Goal: Task Accomplishment & Management: Manage account settings

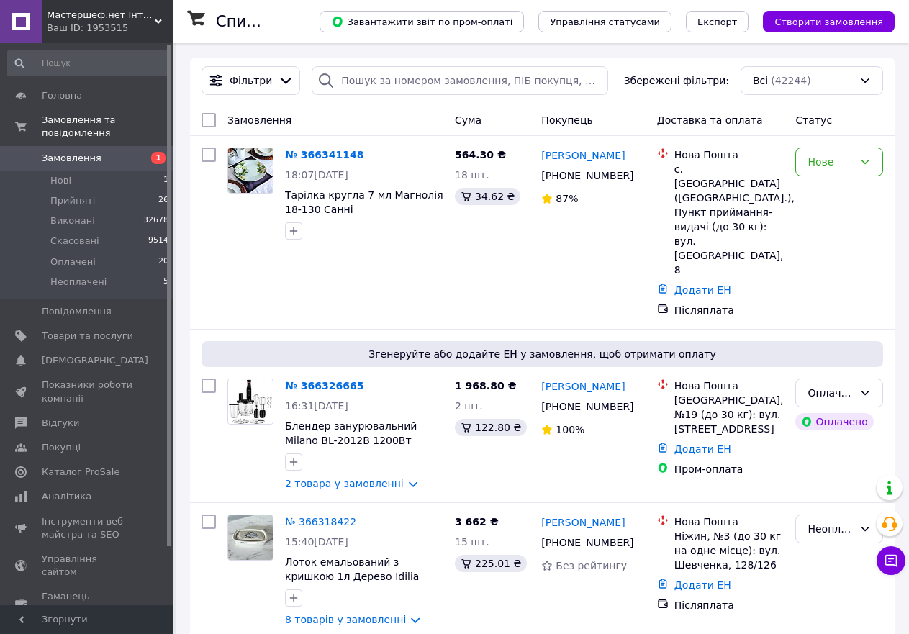
scroll to position [360, 0]
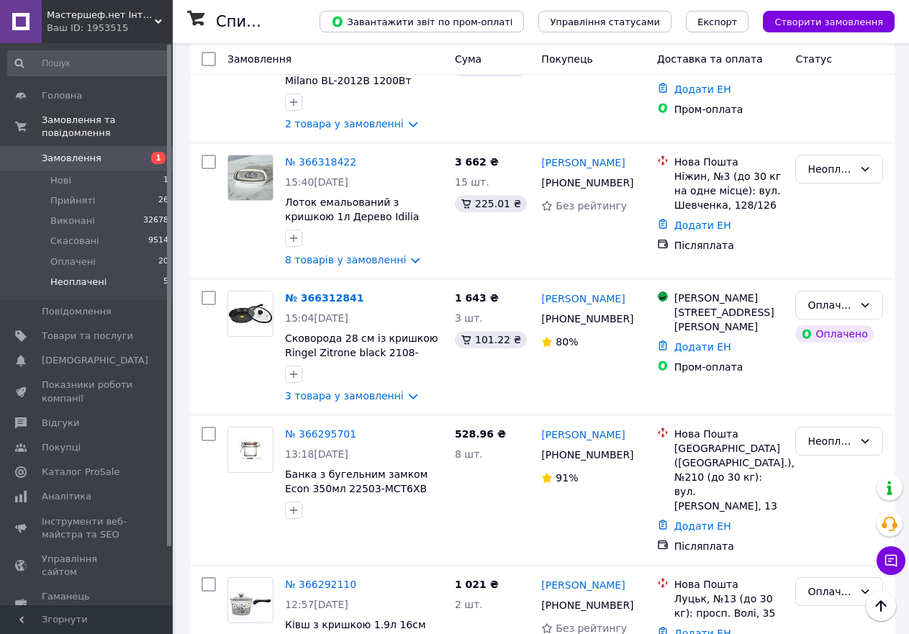
click at [79, 276] on span "Неоплачені" at bounding box center [78, 282] width 56 height 13
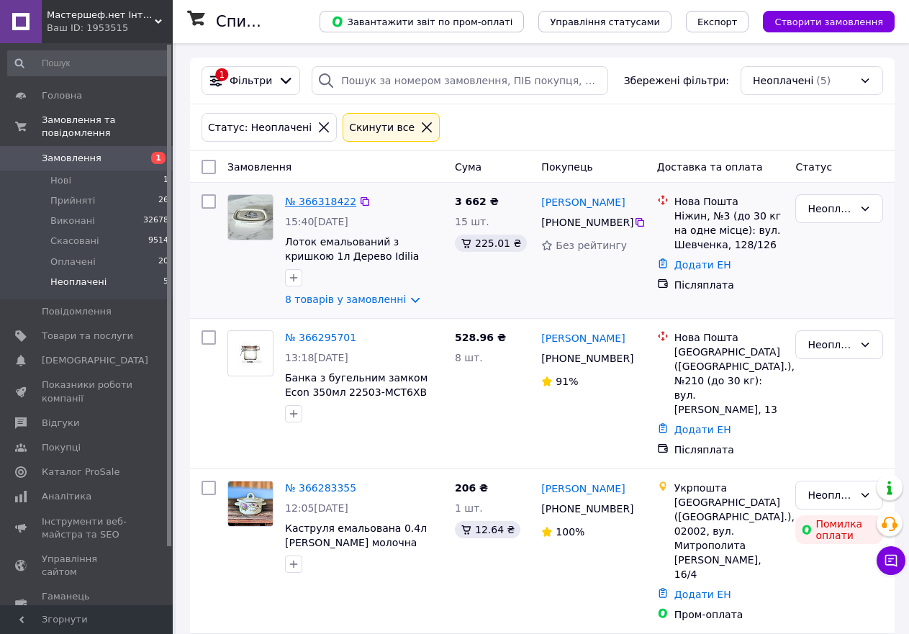
click at [324, 201] on link "№ 366318422" at bounding box center [320, 202] width 71 height 12
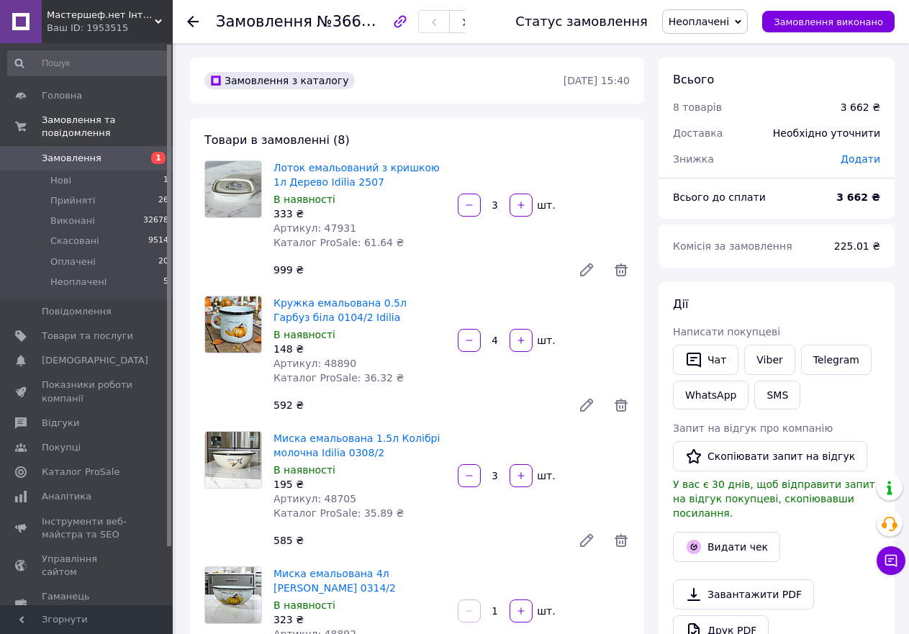
click at [196, 22] on use at bounding box center [193, 22] width 12 height 12
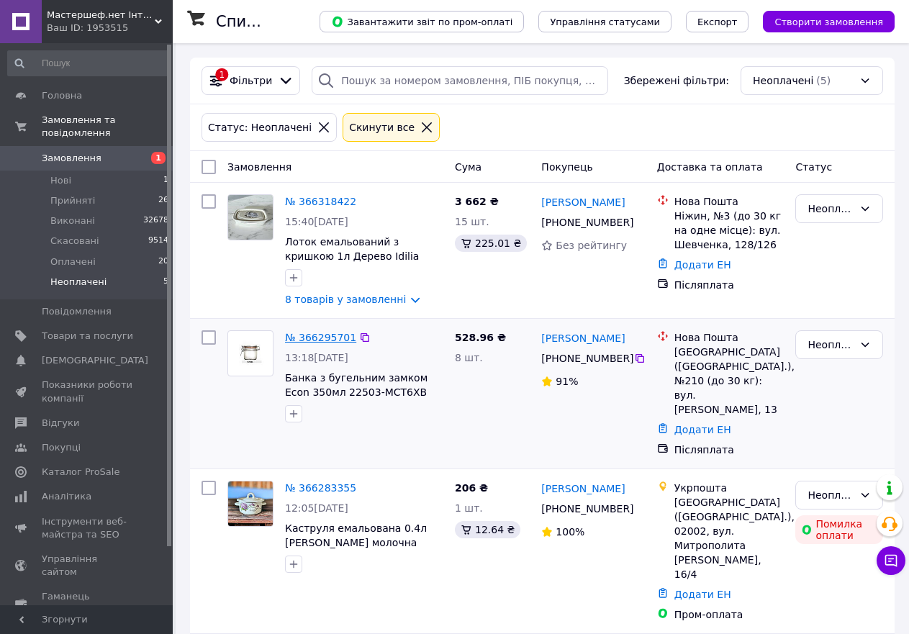
click at [310, 337] on link "№ 366295701" at bounding box center [320, 338] width 71 height 12
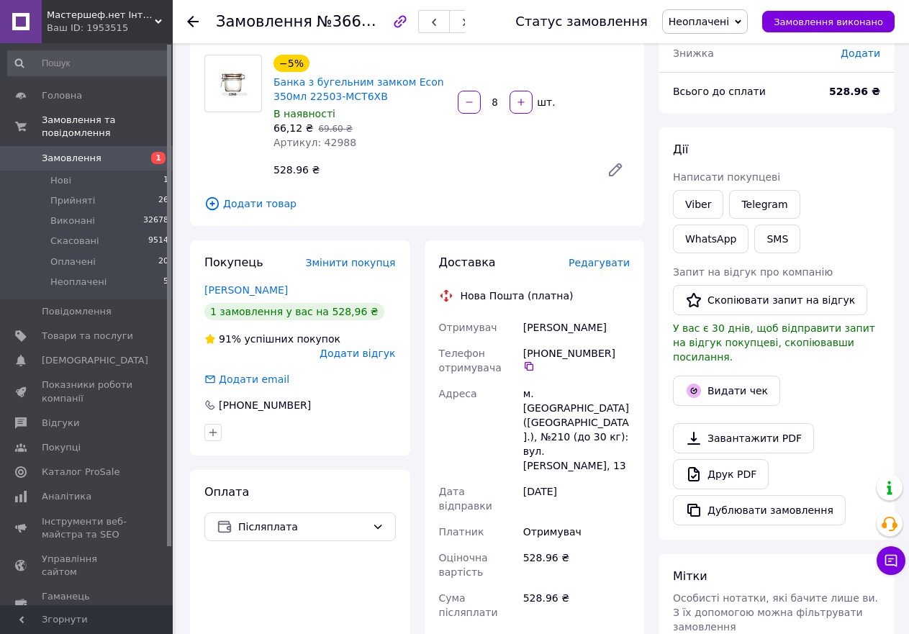
scroll to position [144, 0]
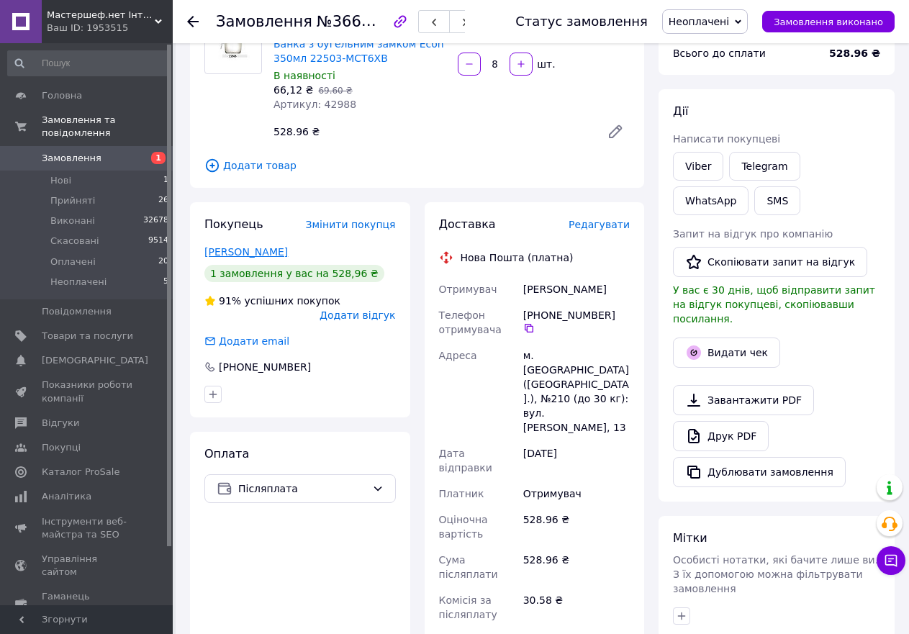
click at [236, 254] on link "Яворская Валентина" at bounding box center [245, 252] width 83 height 12
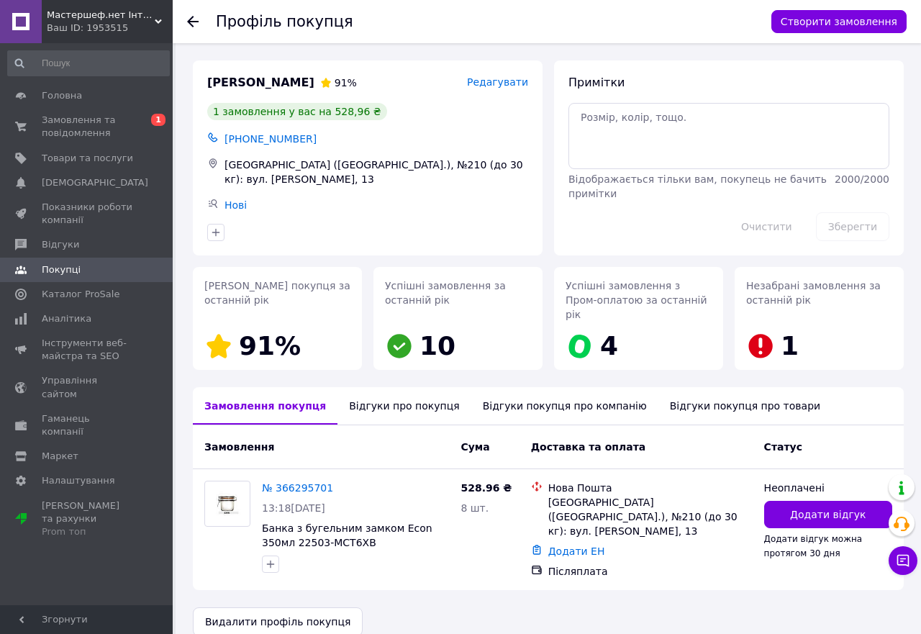
click at [363, 388] on div "Відгуки про покупця" at bounding box center [403, 405] width 133 height 37
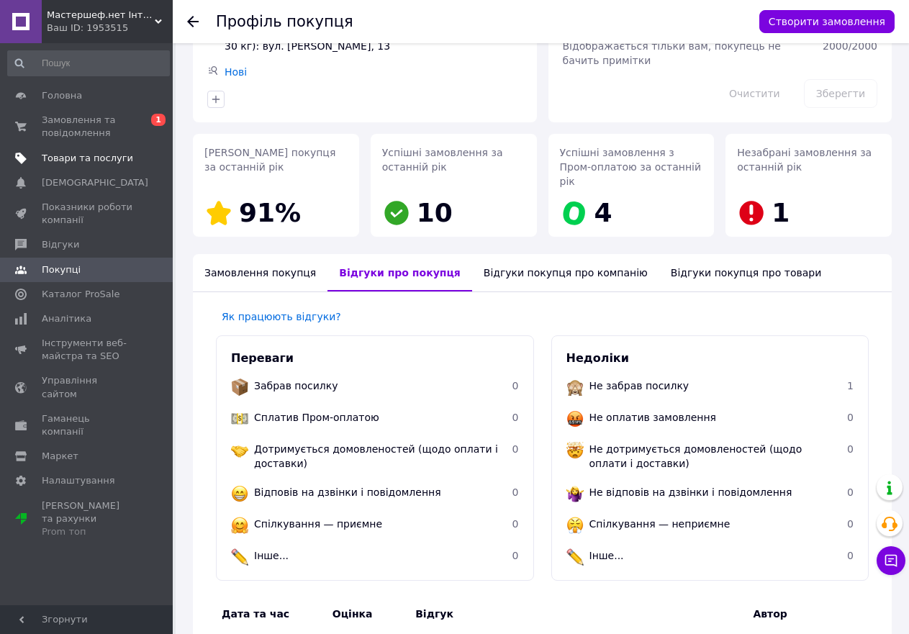
scroll to position [120, 0]
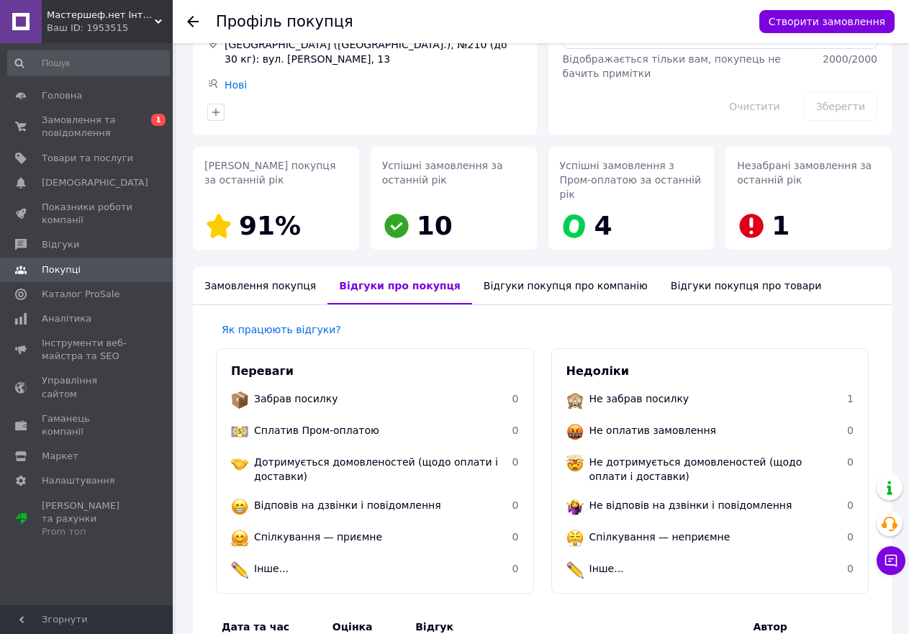
click at [187, 26] on icon at bounding box center [193, 22] width 12 height 12
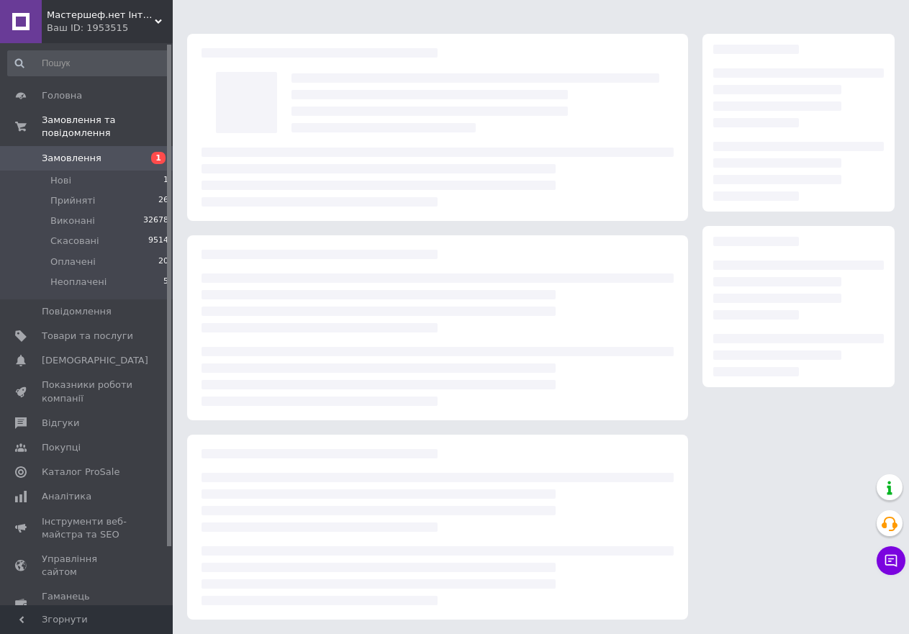
scroll to position [24, 0]
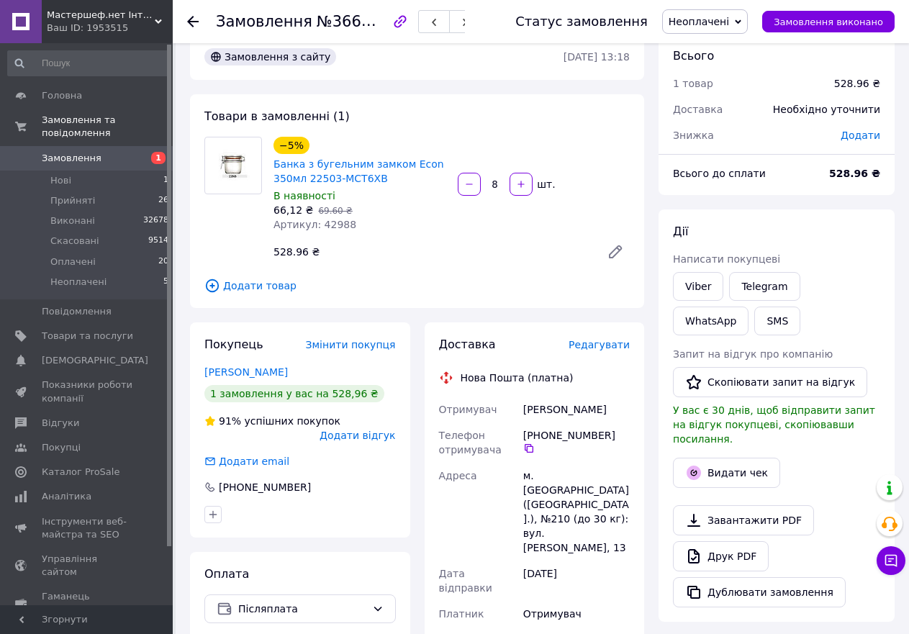
click at [188, 19] on icon at bounding box center [193, 22] width 12 height 12
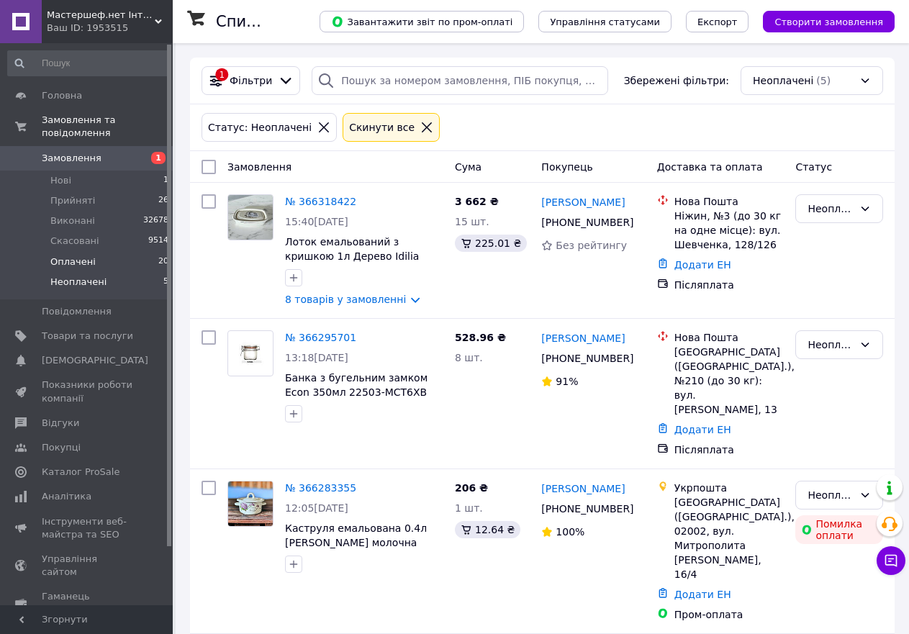
click at [95, 252] on li "Оплачені 20" at bounding box center [88, 262] width 177 height 20
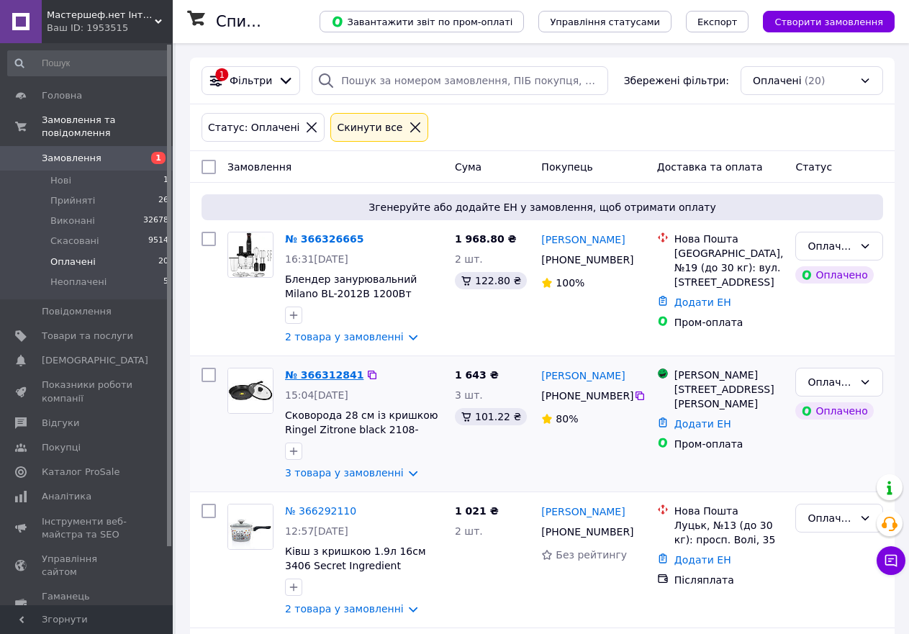
click at [290, 373] on link "№ 366312841" at bounding box center [324, 375] width 78 height 12
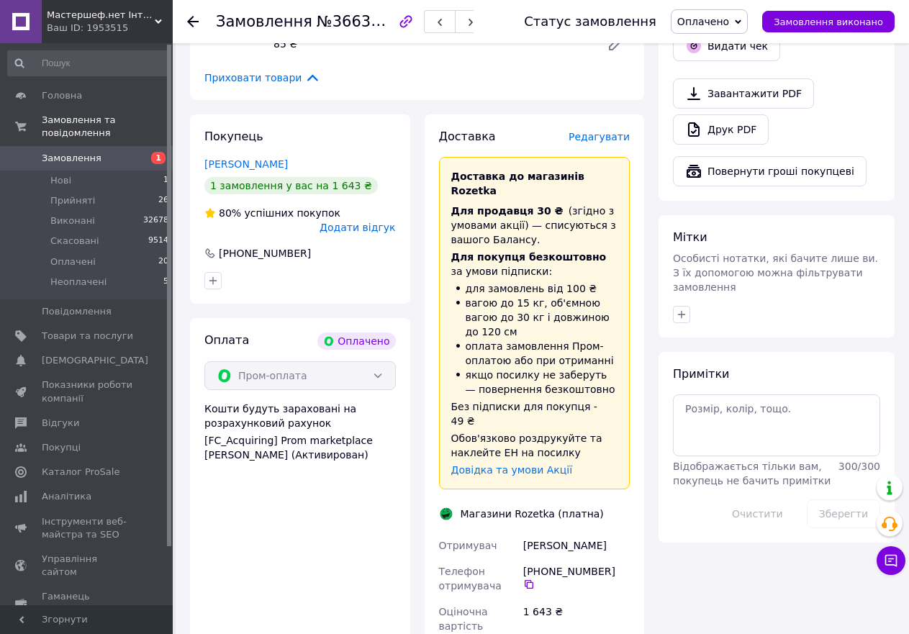
scroll to position [576, 0]
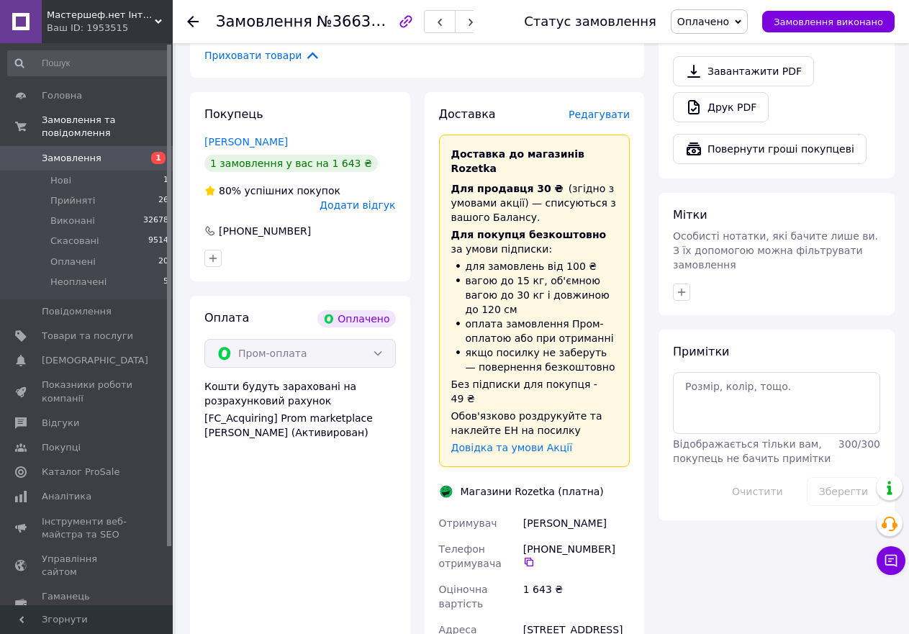
click at [194, 26] on icon at bounding box center [193, 22] width 12 height 12
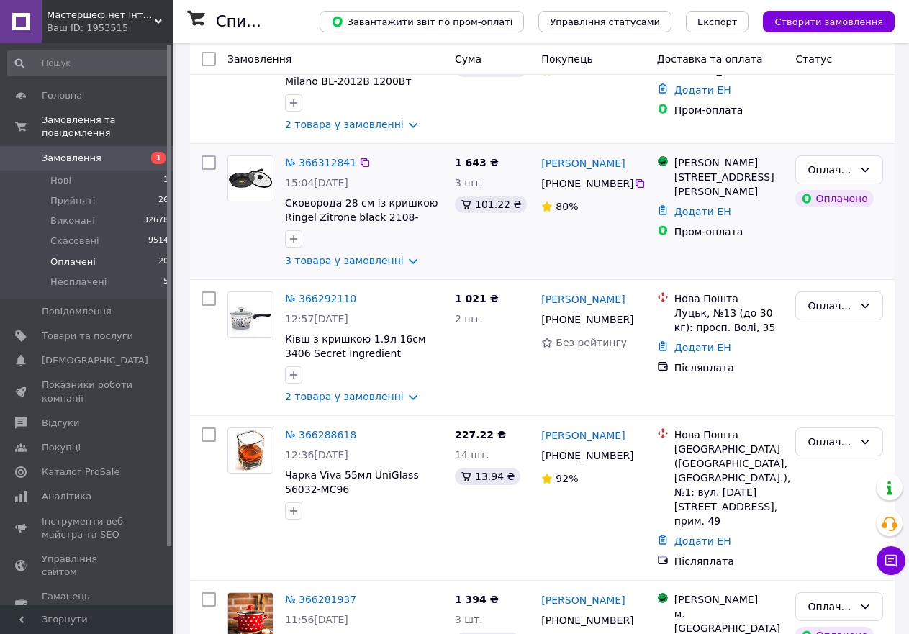
scroll to position [216, 0]
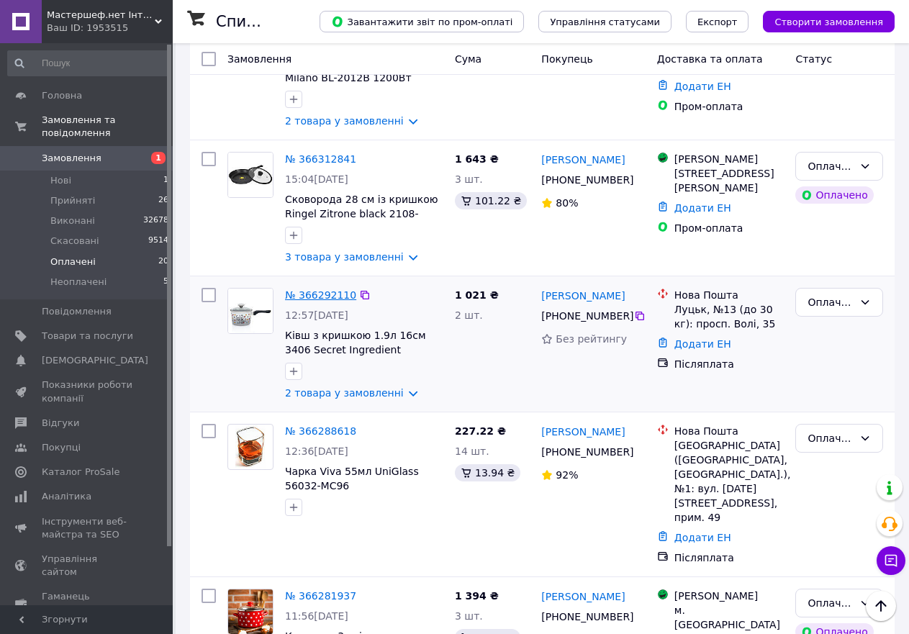
click at [318, 299] on link "№ 366292110" at bounding box center [320, 295] width 71 height 12
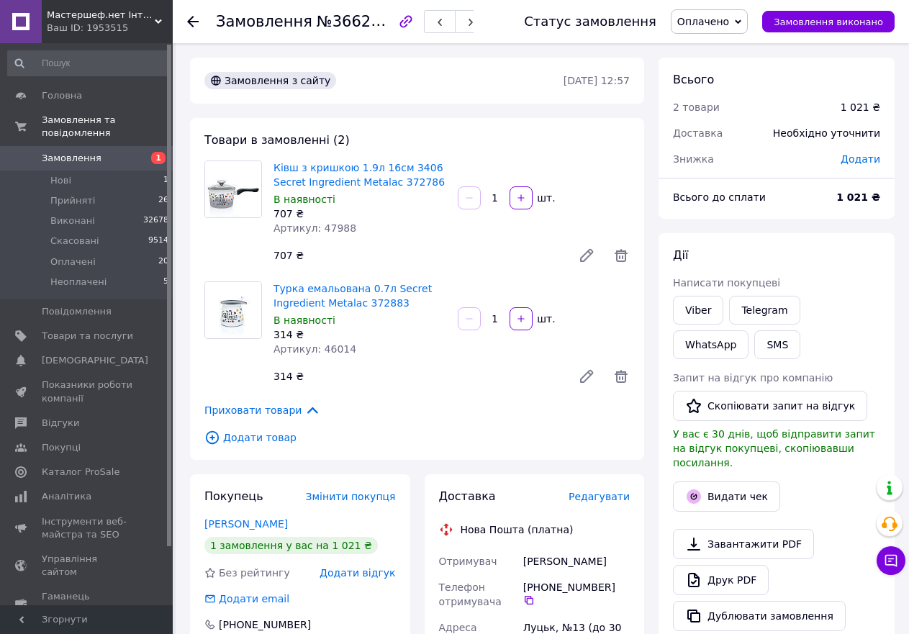
click at [193, 14] on div at bounding box center [193, 21] width 12 height 14
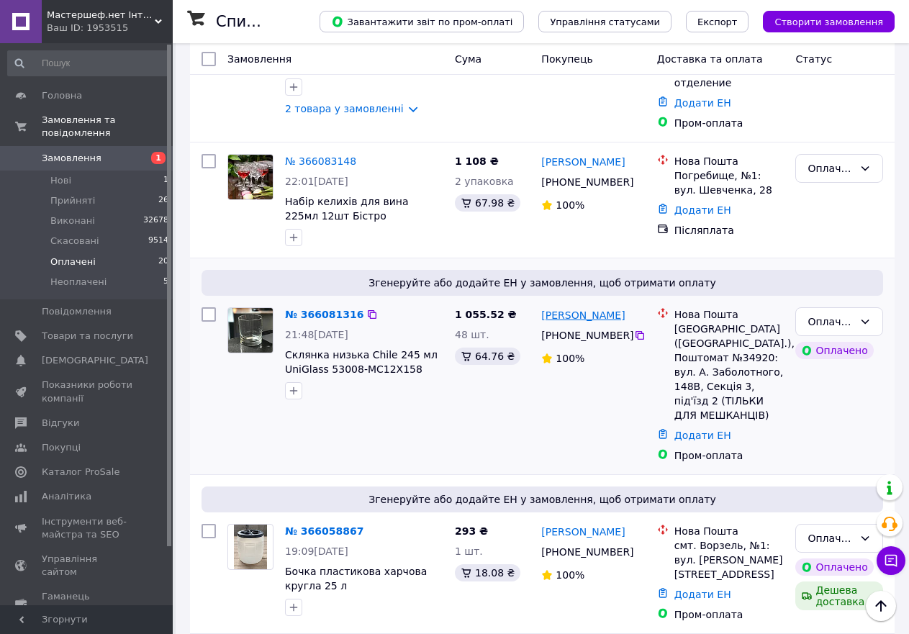
scroll to position [2566, 0]
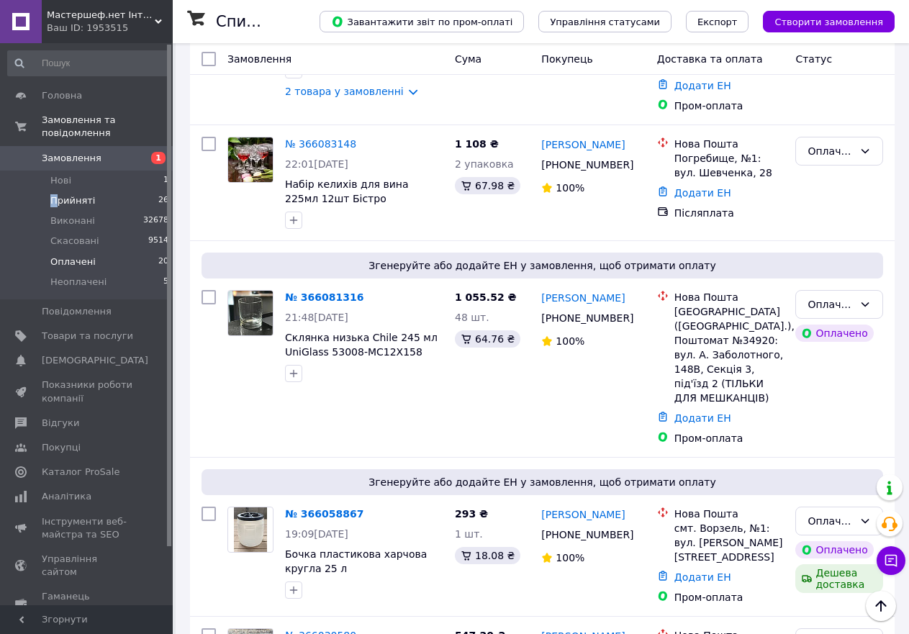
click at [54, 194] on span "Прийняті" at bounding box center [72, 200] width 45 height 13
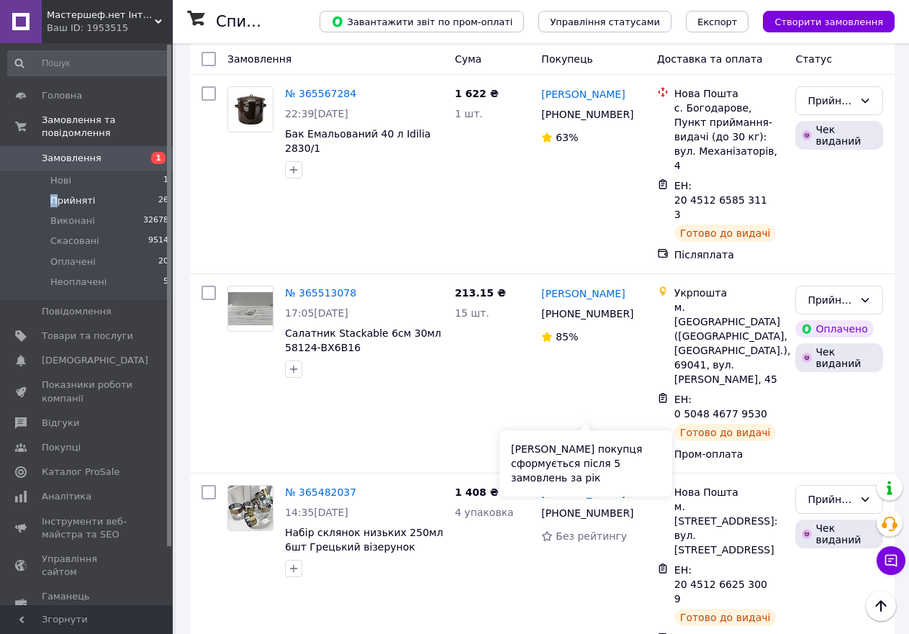
scroll to position [4094, 0]
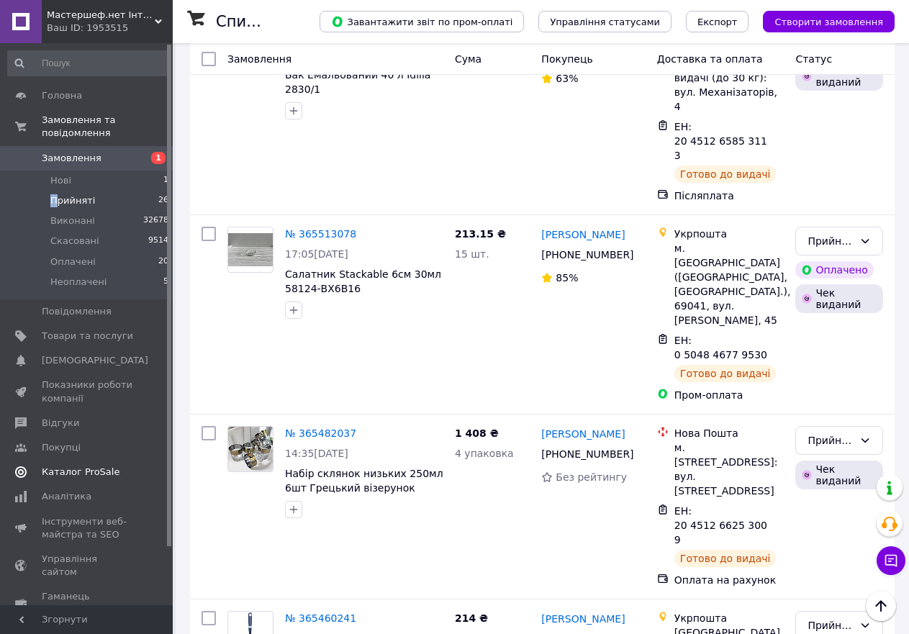
click at [67, 417] on span "Відгуки" at bounding box center [60, 423] width 37 height 13
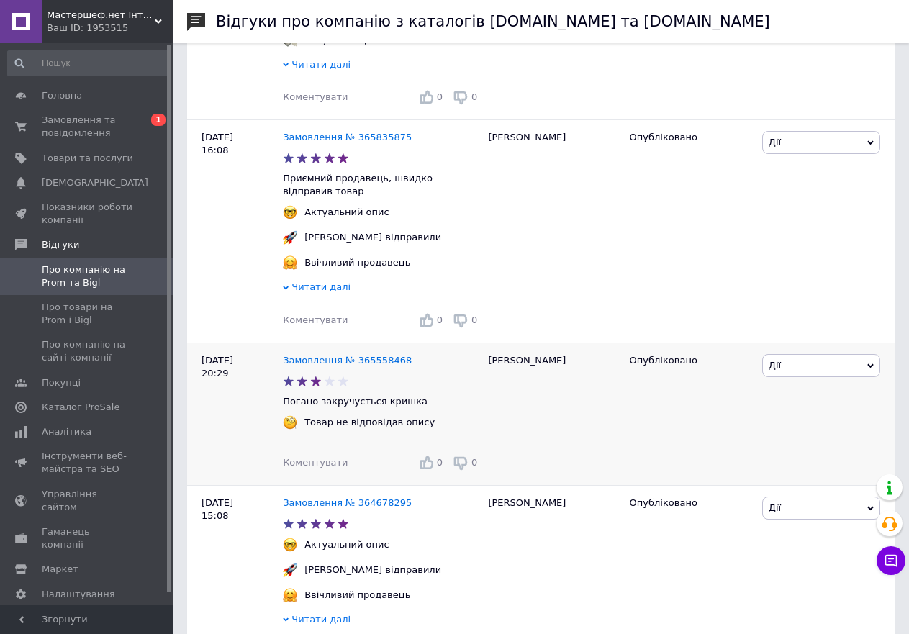
scroll to position [504, 0]
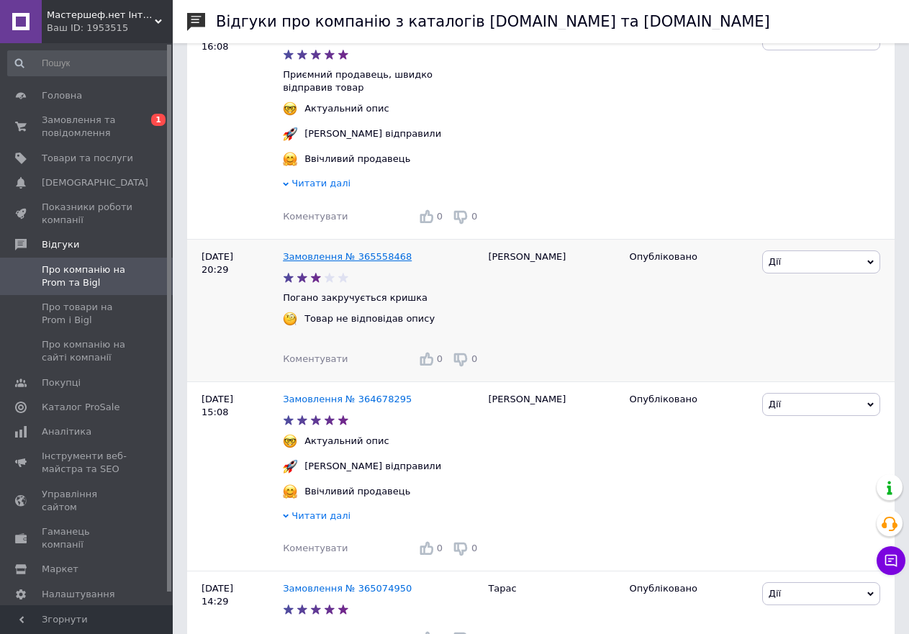
click at [376, 262] on link "Замовлення № 365558468" at bounding box center [347, 256] width 129 height 11
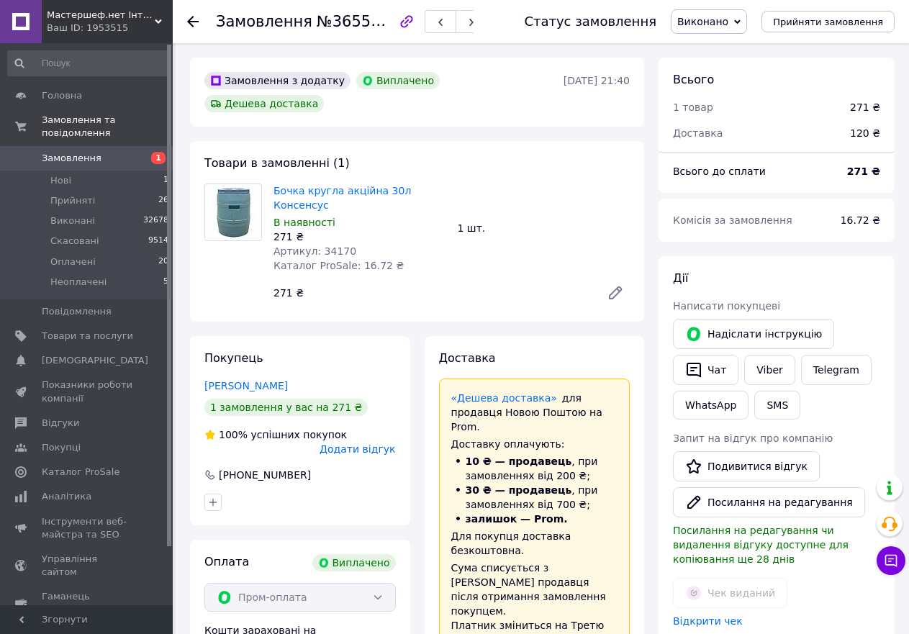
click at [195, 20] on icon at bounding box center [193, 22] width 12 height 12
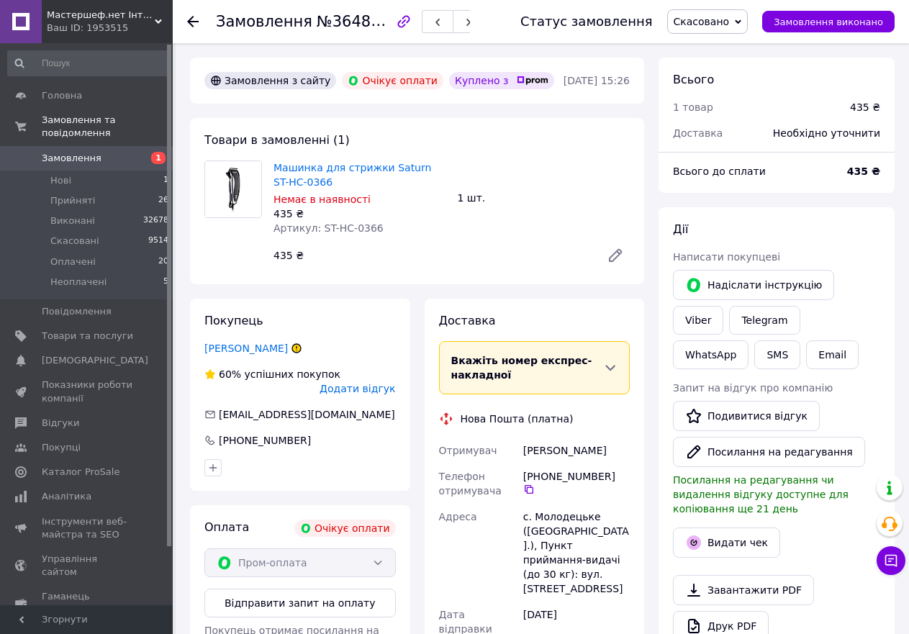
click at [250, 355] on div "Покупець Скопич Михайло 60% успішних покупок Додати відгук mishaskopich6@gmail.…" at bounding box center [300, 395] width 220 height 192
click at [254, 348] on link "Скопич Михайло" at bounding box center [245, 348] width 83 height 12
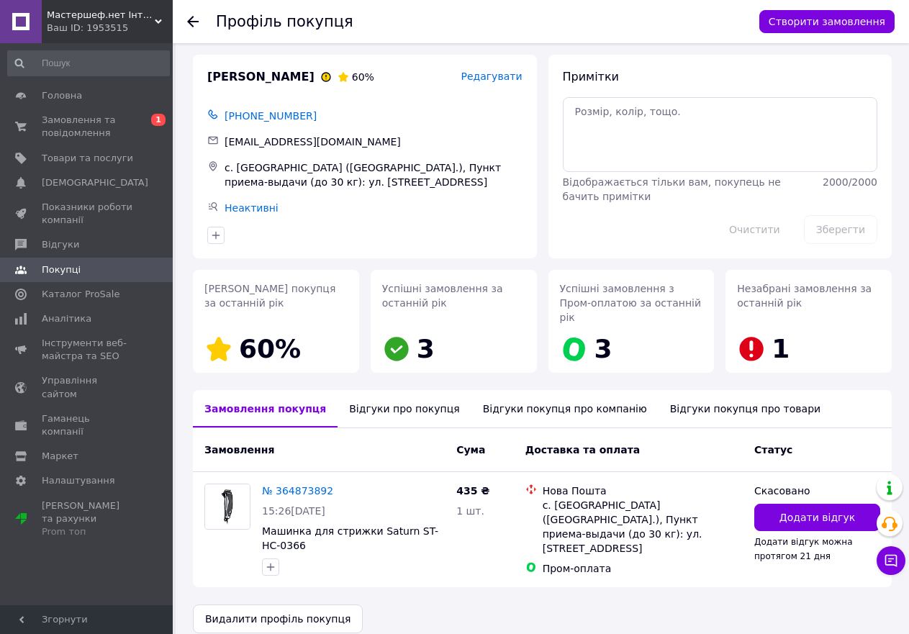
scroll to position [8, 0]
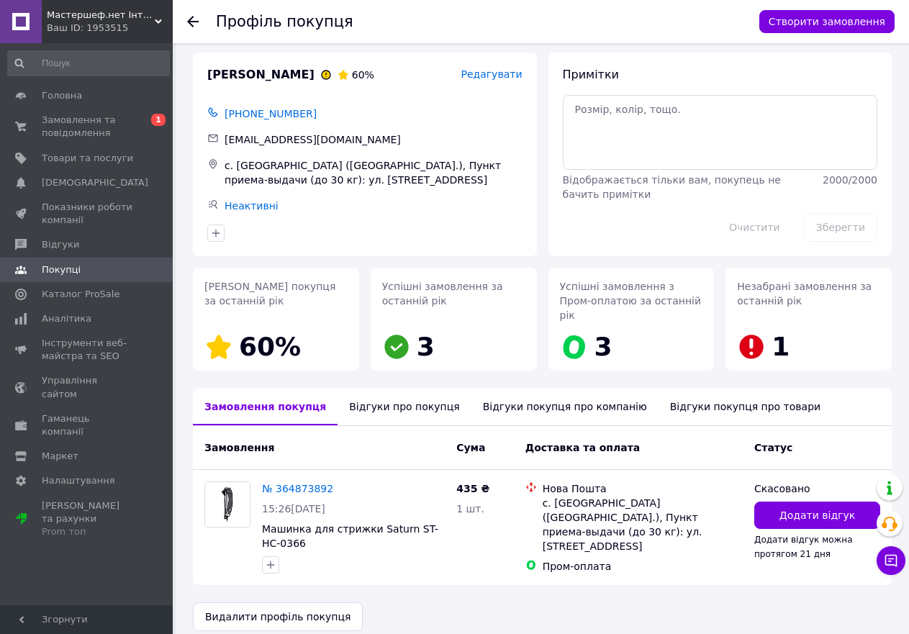
click at [378, 394] on div "Відгуки про покупця" at bounding box center [403, 406] width 133 height 37
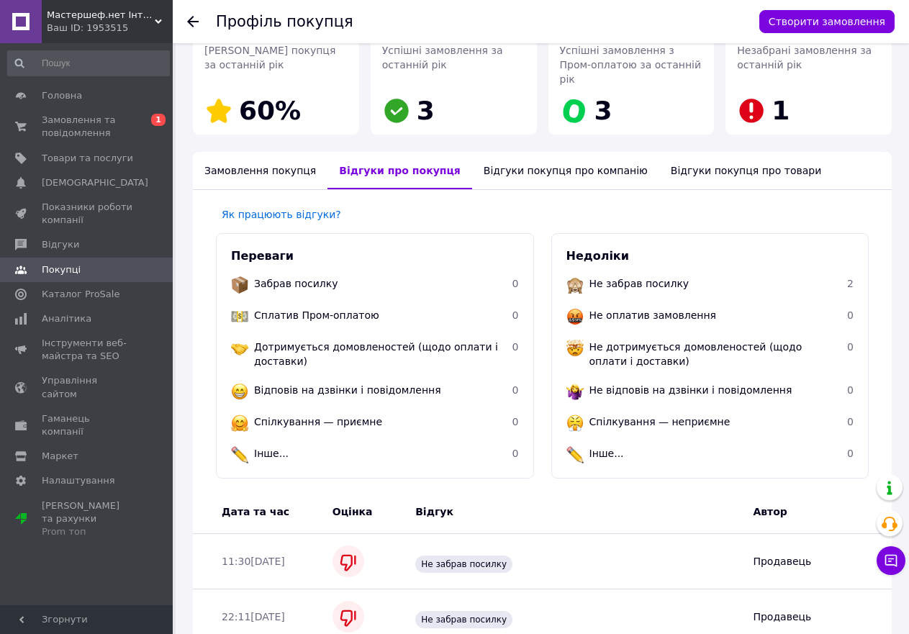
scroll to position [303, 0]
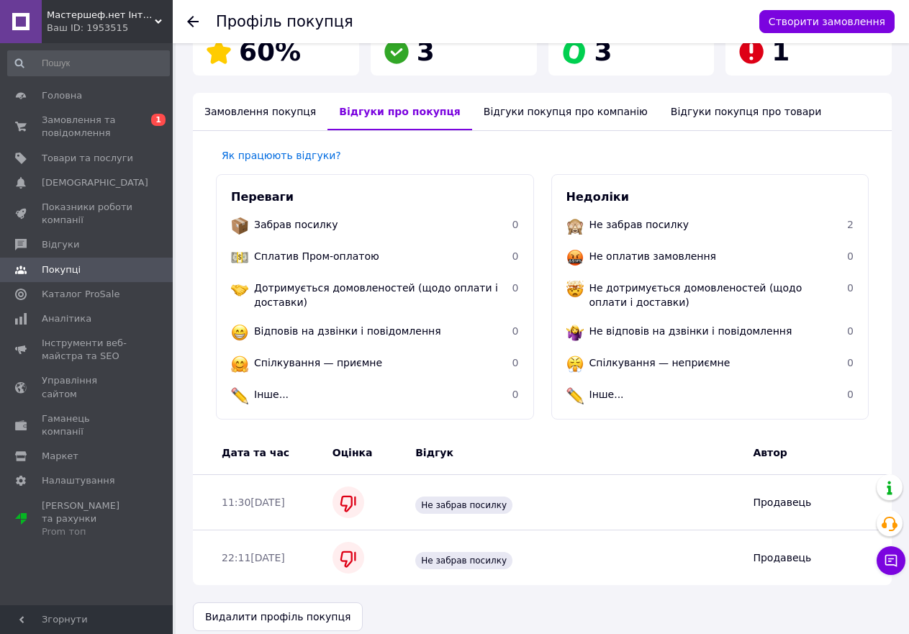
click at [188, 21] on use at bounding box center [193, 22] width 12 height 12
